Goal: Information Seeking & Learning: Learn about a topic

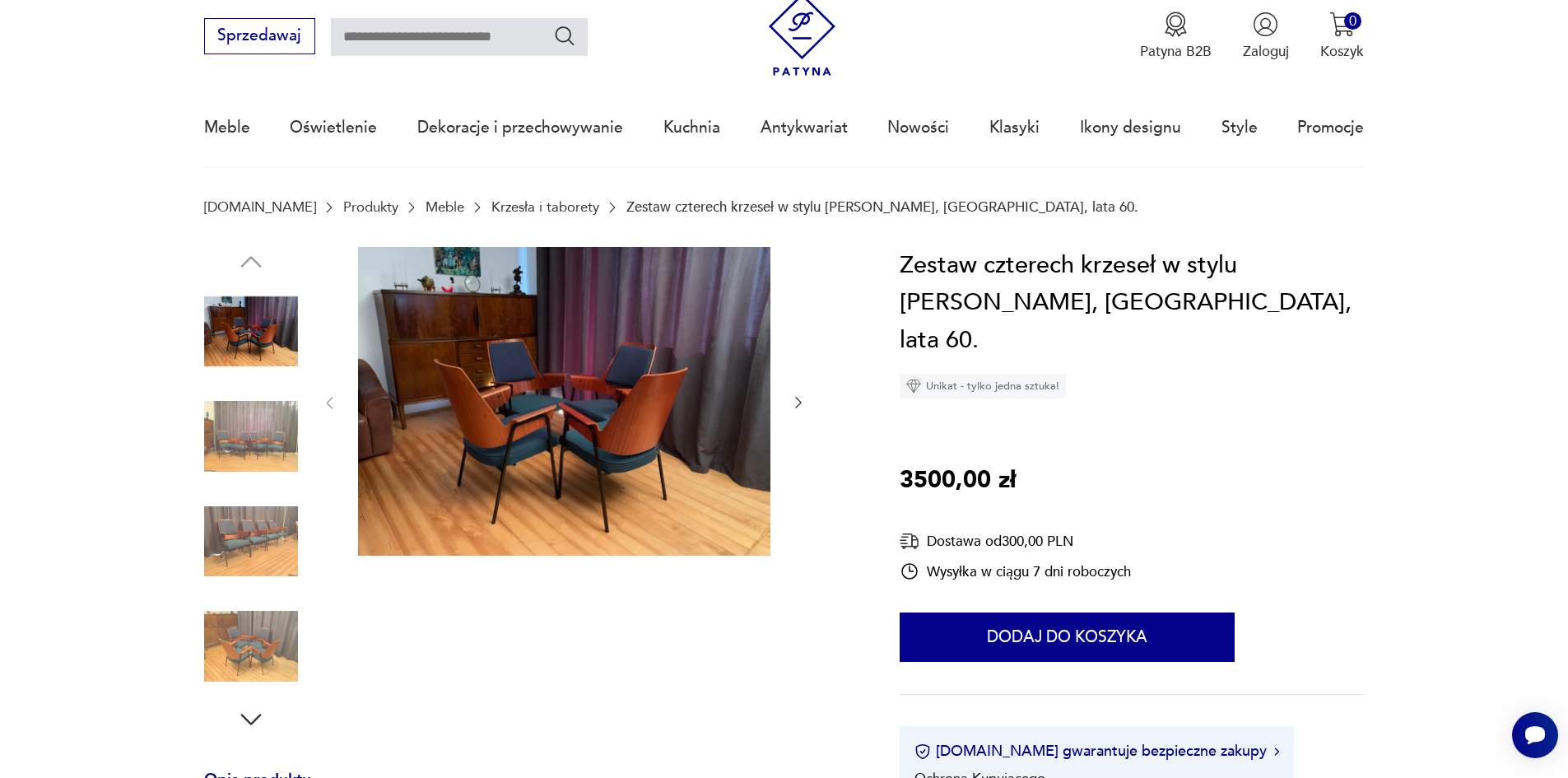
scroll to position [82, 0]
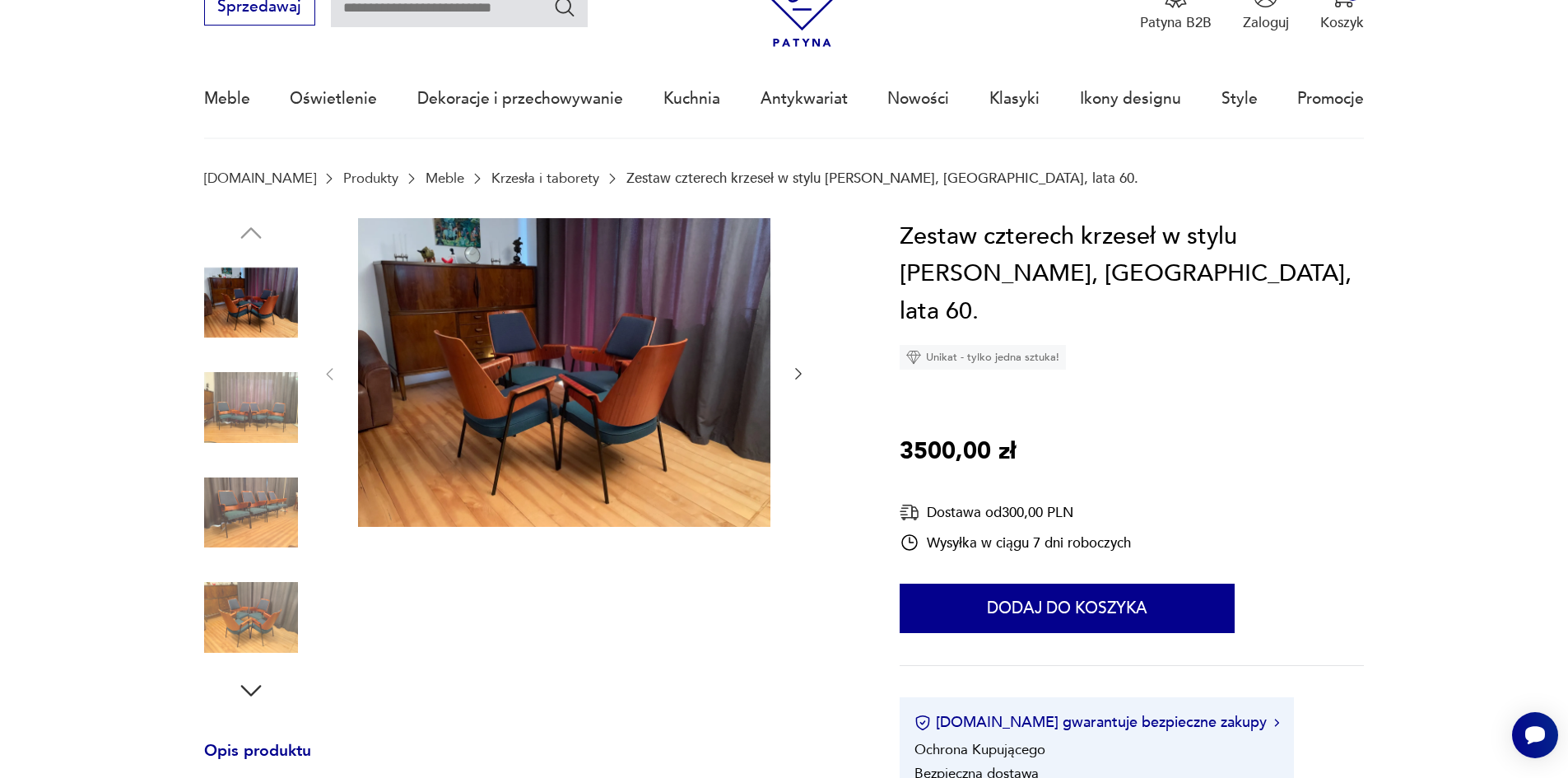
click at [617, 400] on img at bounding box center [564, 373] width 412 height 310
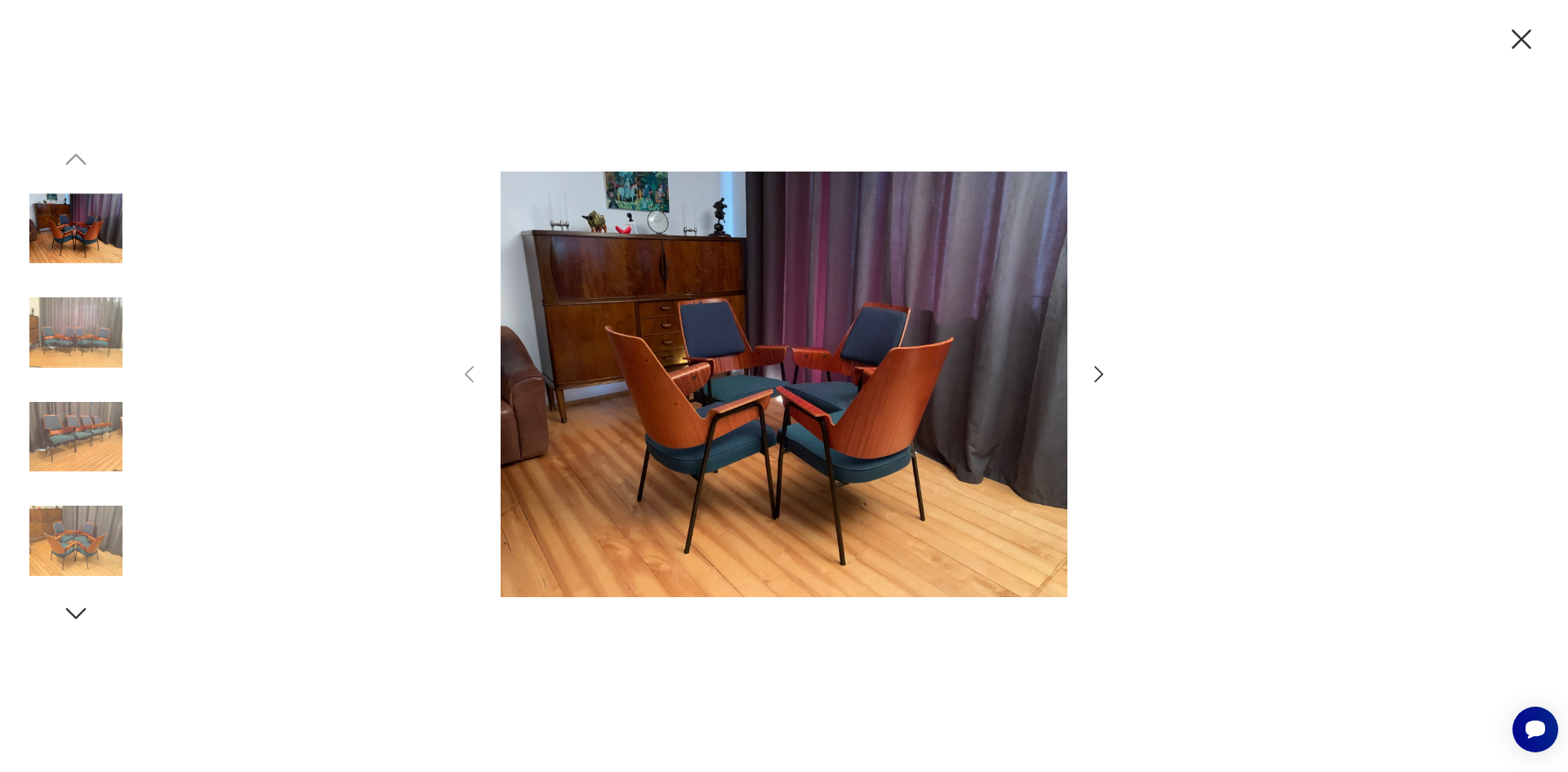
click at [1098, 375] on icon "button" at bounding box center [1099, 375] width 24 height 24
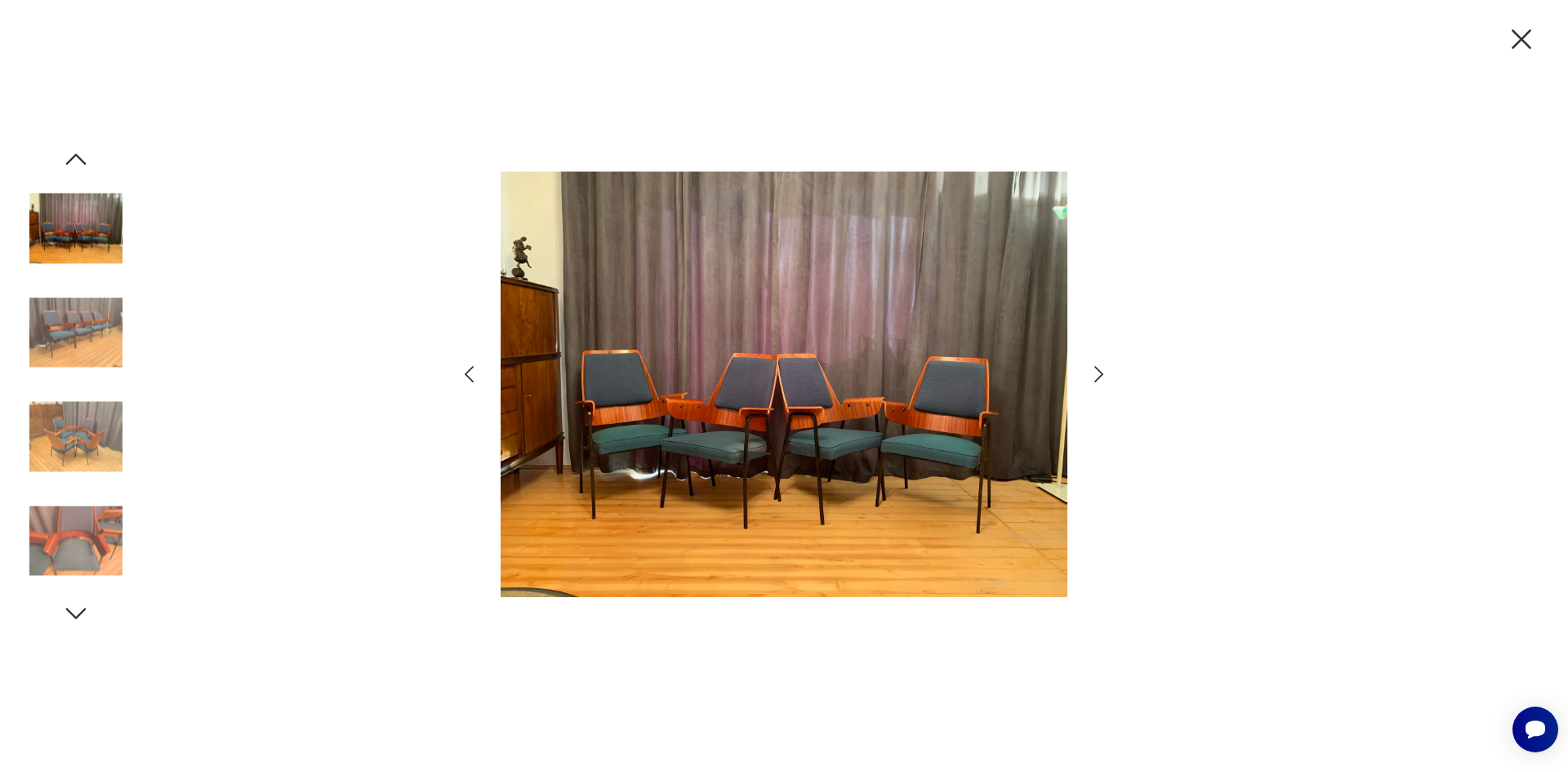
click at [1098, 375] on icon "button" at bounding box center [1099, 375] width 24 height 24
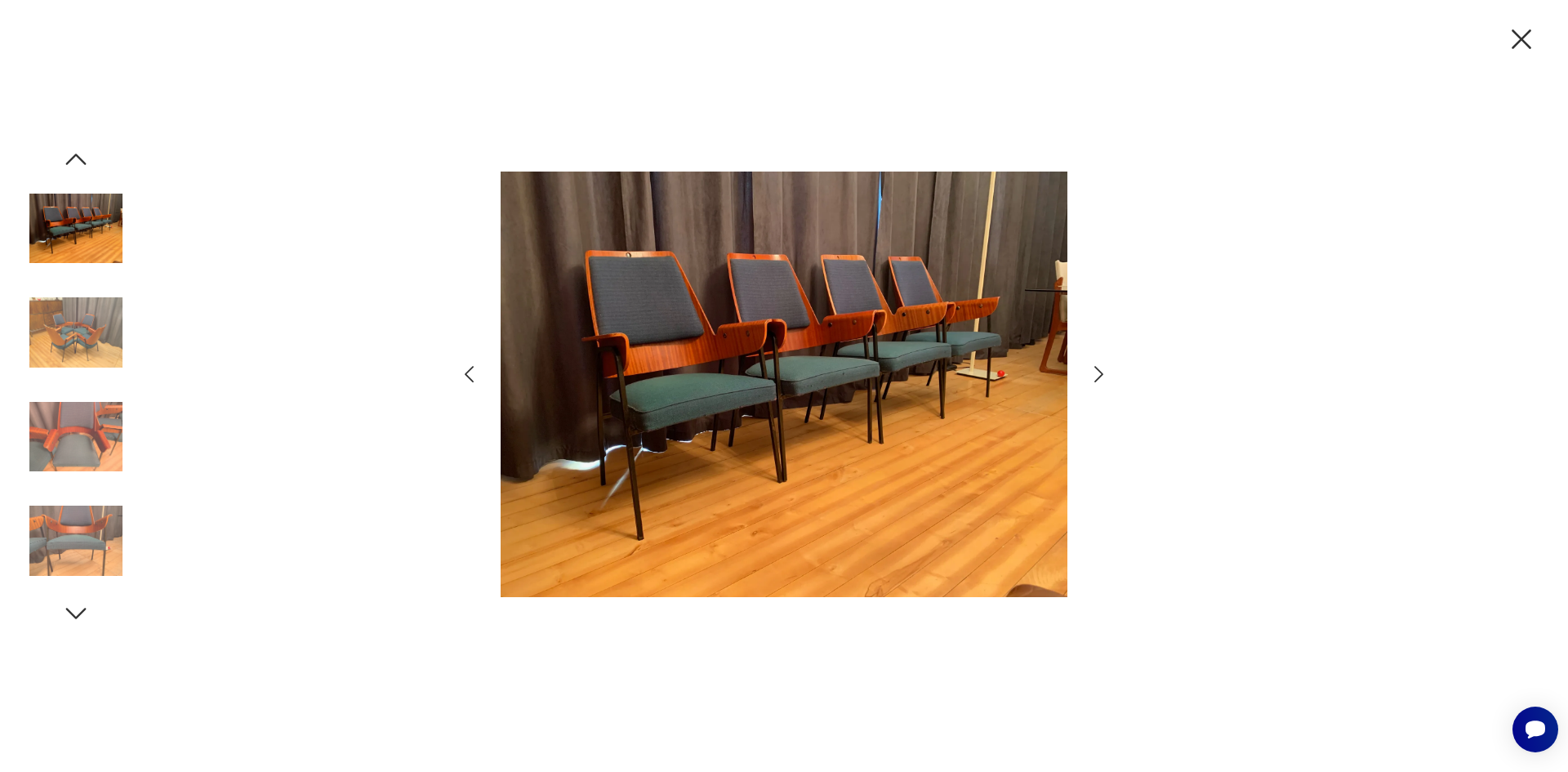
click at [1098, 375] on icon "button" at bounding box center [1099, 375] width 24 height 24
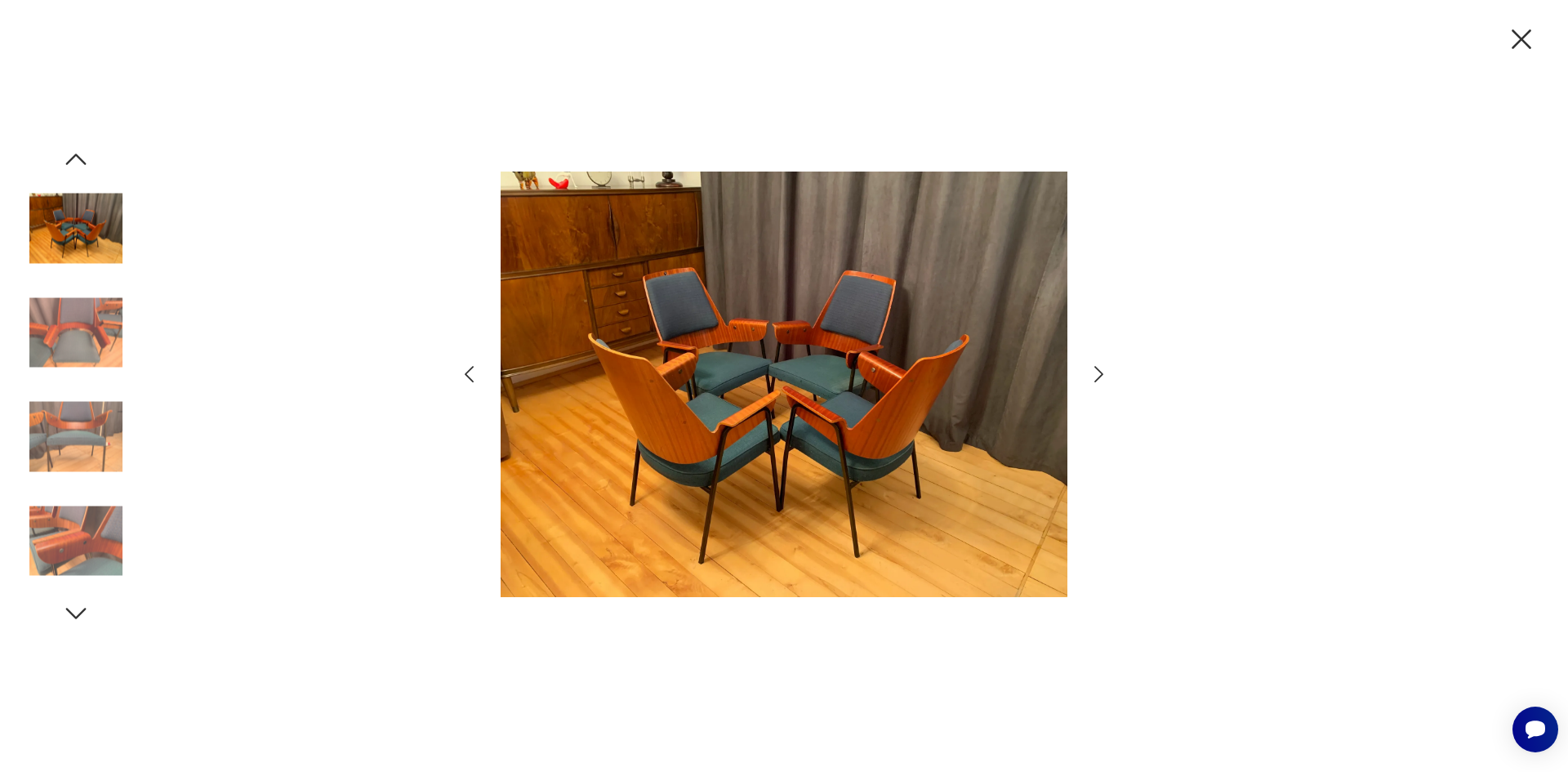
click at [1098, 375] on icon "button" at bounding box center [1099, 375] width 24 height 24
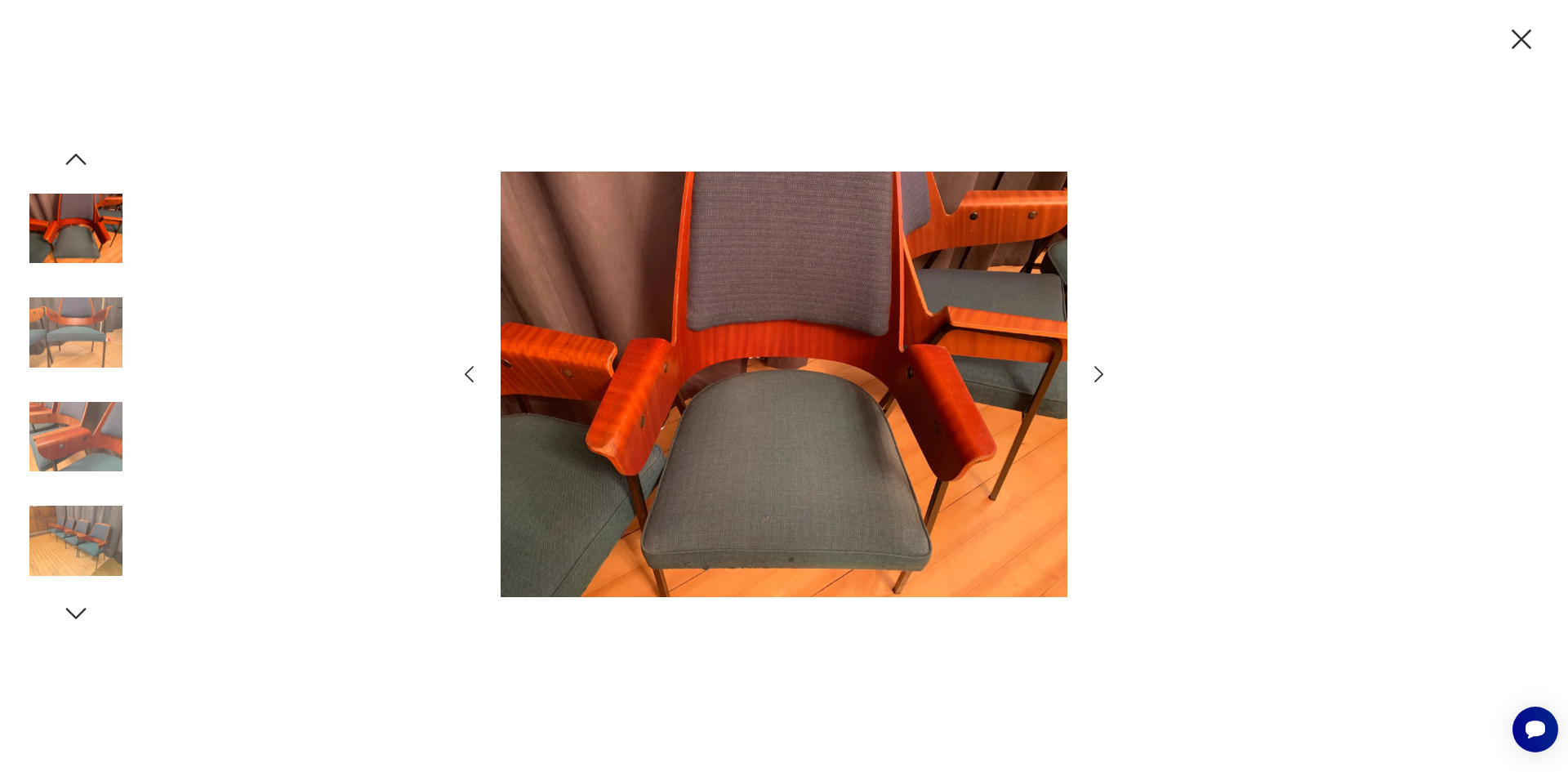
click at [1527, 38] on icon "button" at bounding box center [1522, 39] width 34 height 34
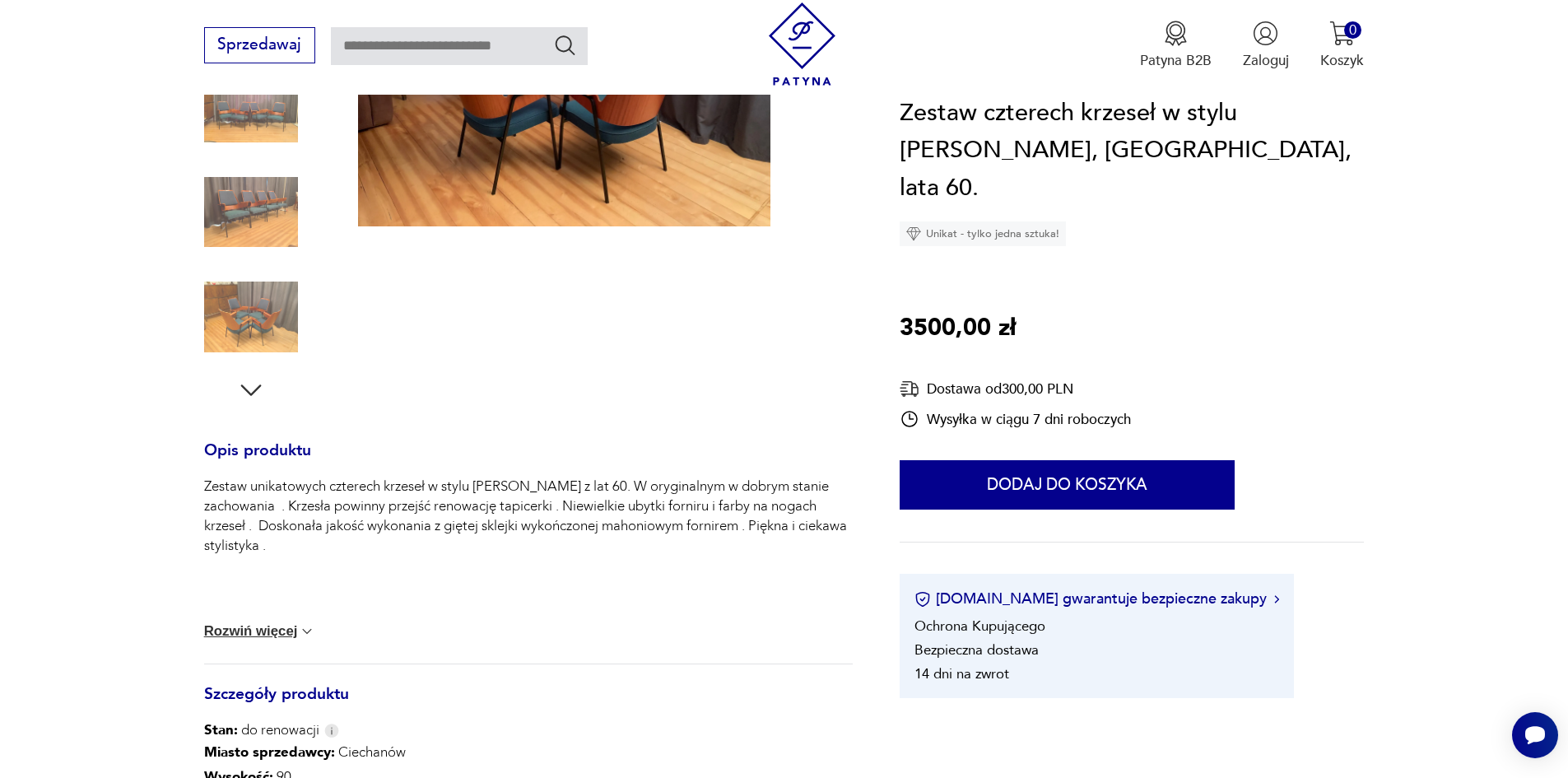
scroll to position [411, 0]
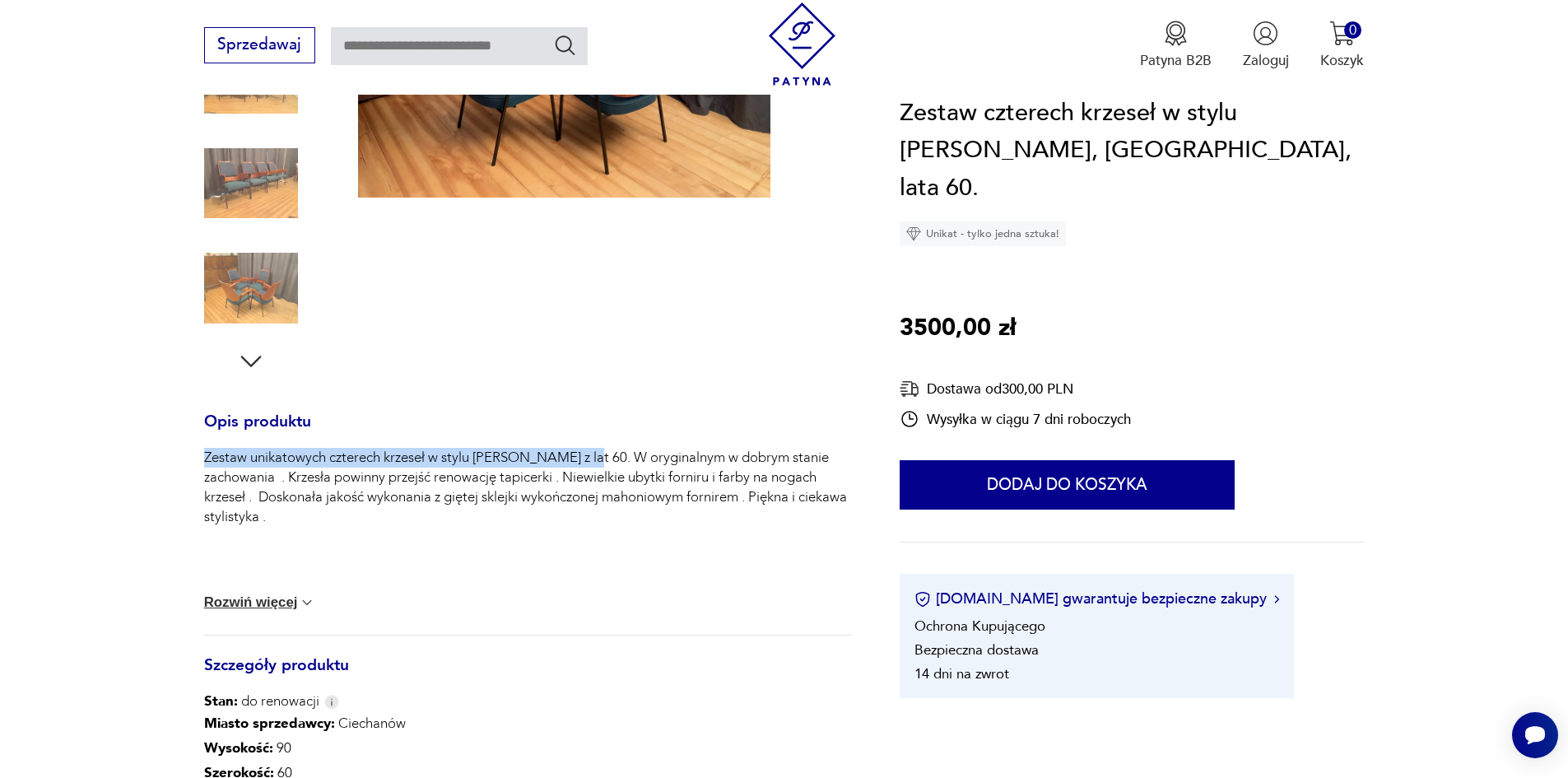
drag, startPoint x: 204, startPoint y: 456, endPoint x: 601, endPoint y: 456, distance: 397.0
click at [601, 456] on p "Zestaw unikatowych czterech krzeseł w stylu [PERSON_NAME] z lat 60. W oryginaln…" at bounding box center [528, 487] width 649 height 79
copy p "Zestaw unikatowych czterech krzeseł w stylu [PERSON_NAME]"
